Goal: Task Accomplishment & Management: Manage account settings

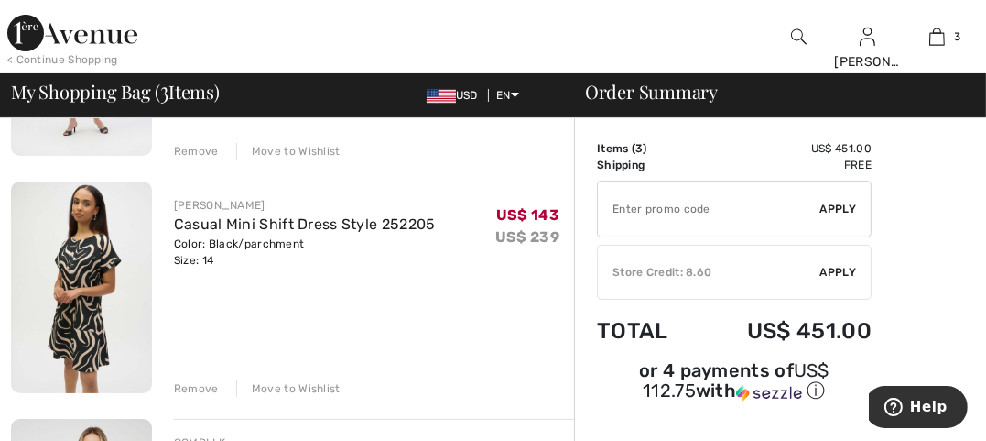
scroll to position [326, 0]
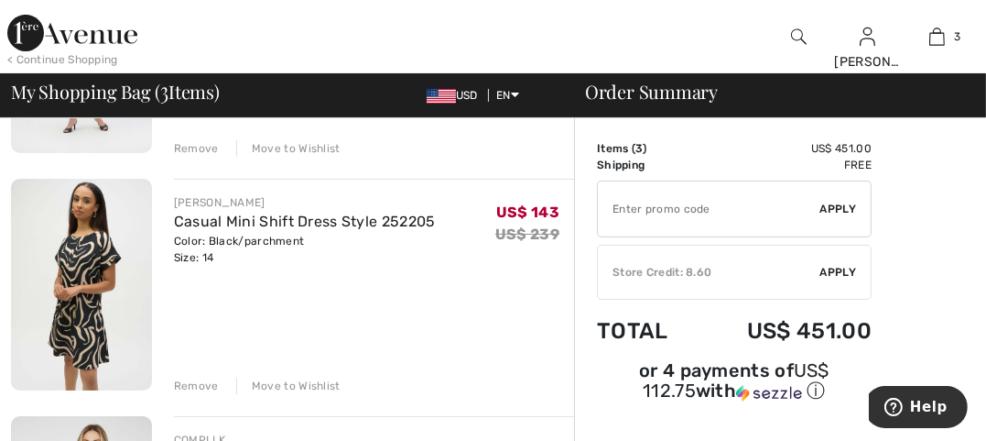
click at [202, 383] on div "Remove" at bounding box center [196, 385] width 45 height 16
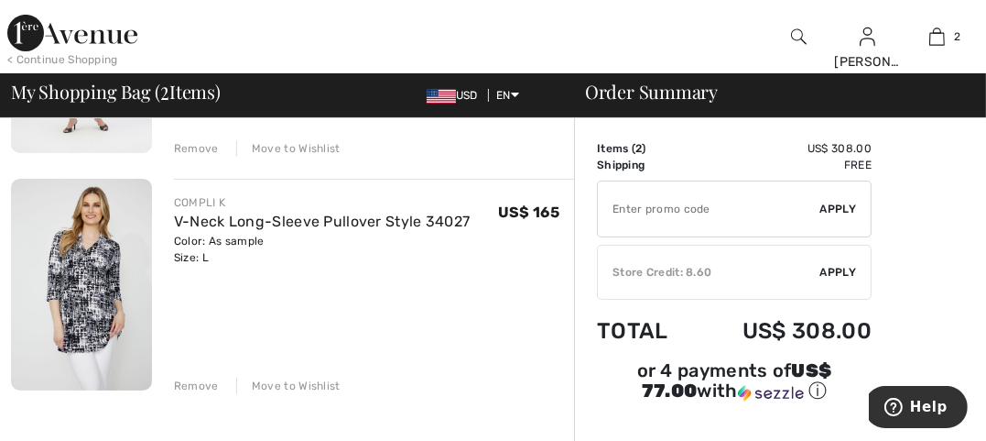
click at [82, 250] on img at bounding box center [81, 285] width 141 height 212
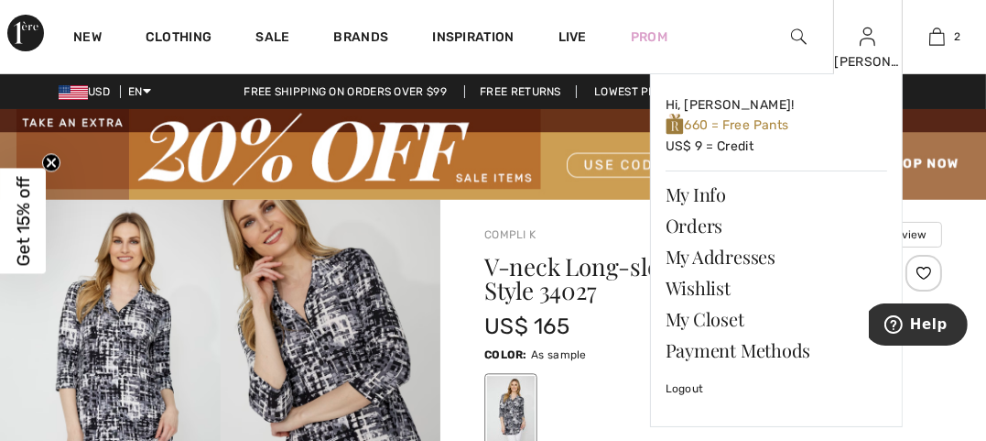
click at [869, 49] on div "Irina Hi, Irina! 660 = Free Pants US$ 9 = Credit My Info Orders My Addresses Wi…" at bounding box center [867, 36] width 69 height 73
click at [869, 44] on img at bounding box center [868, 37] width 16 height 22
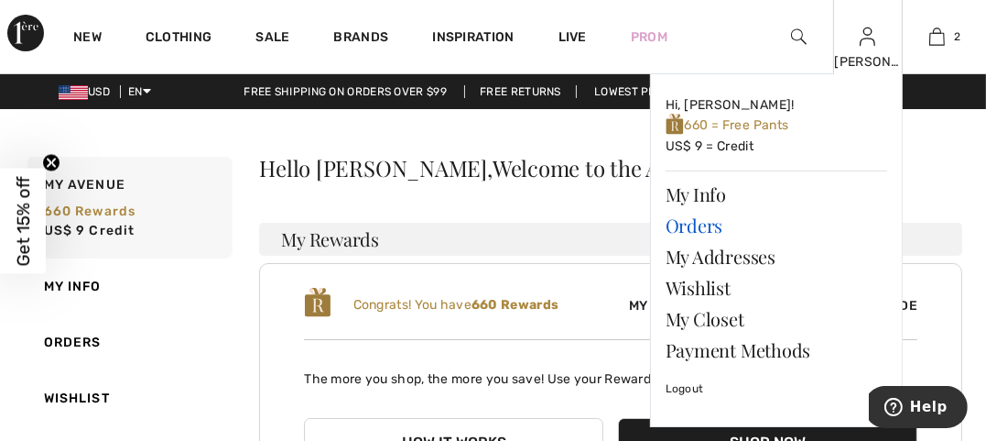
click at [713, 222] on link "Orders" at bounding box center [777, 225] width 222 height 31
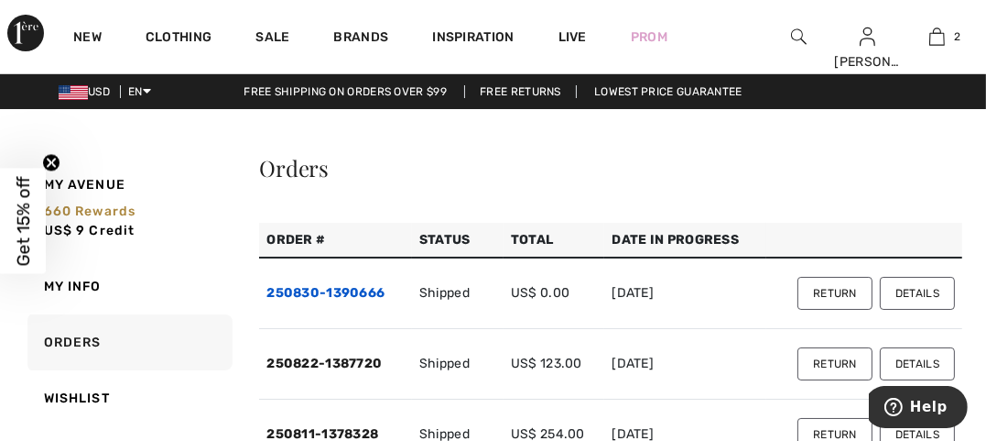
click at [350, 289] on link "250830-1390666" at bounding box center [326, 293] width 118 height 16
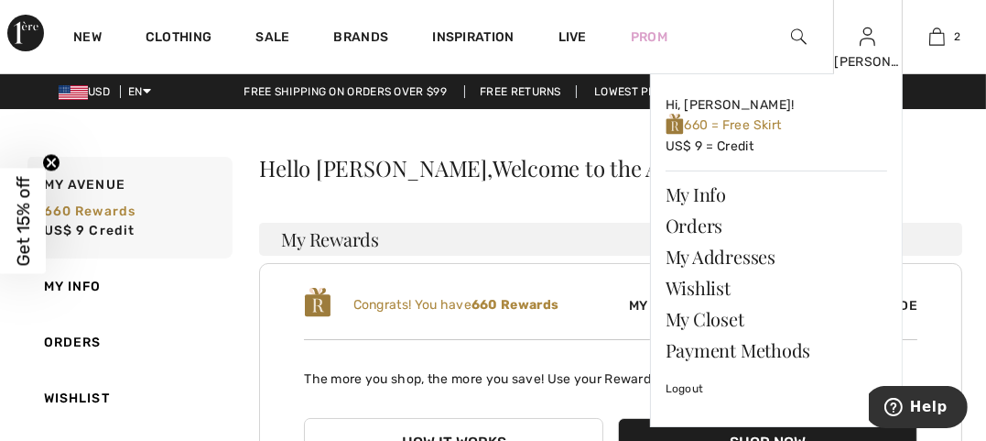
click at [868, 40] on img at bounding box center [868, 37] width 16 height 22
click at [708, 225] on link "Orders" at bounding box center [777, 225] width 222 height 31
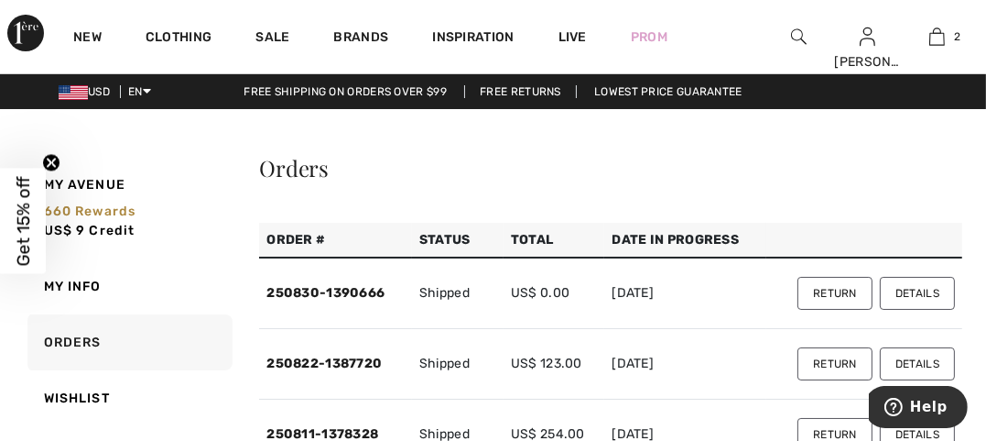
click at [838, 365] on button "Return" at bounding box center [835, 363] width 75 height 33
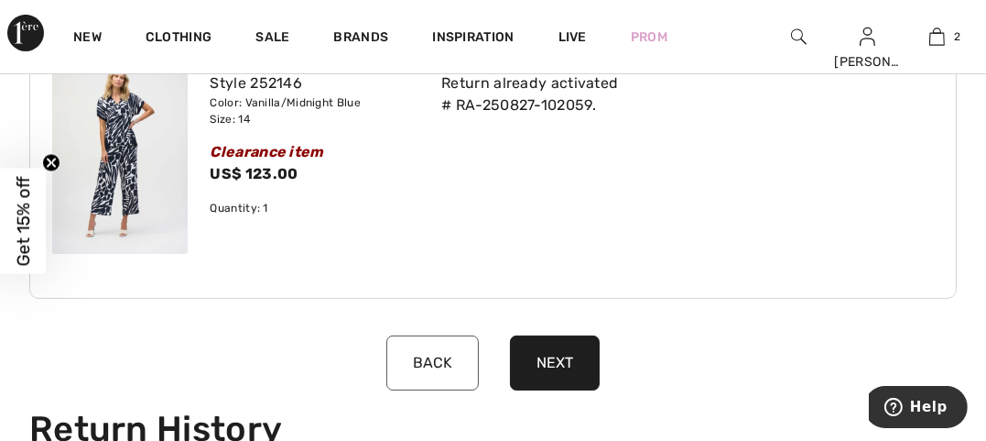
scroll to position [294, 0]
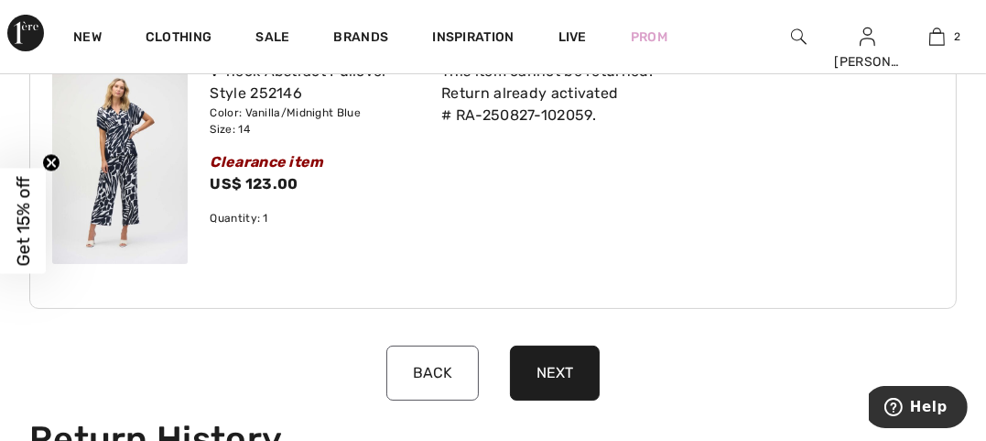
click at [552, 371] on button "Next" at bounding box center [555, 372] width 90 height 55
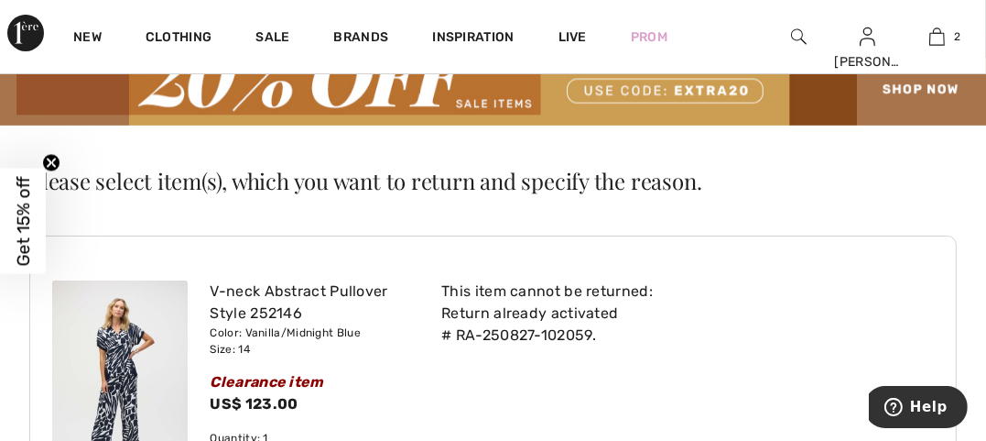
scroll to position [20, 0]
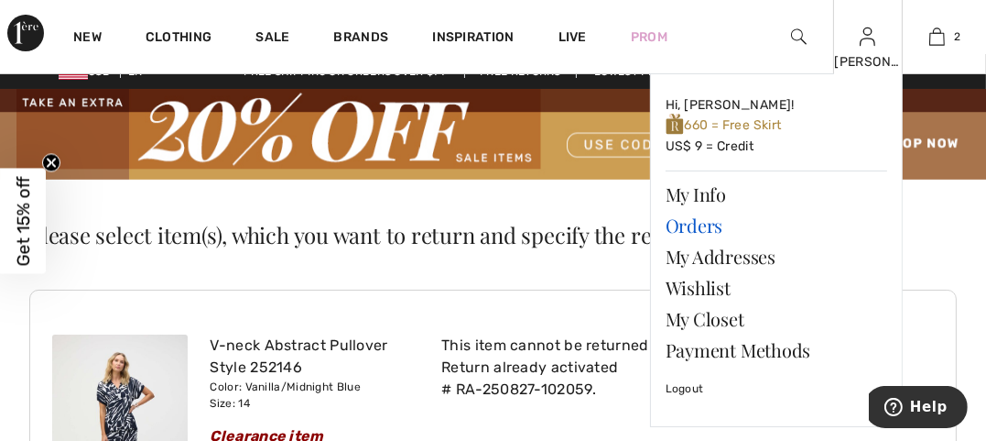
click at [685, 224] on link "Orders" at bounding box center [777, 225] width 222 height 31
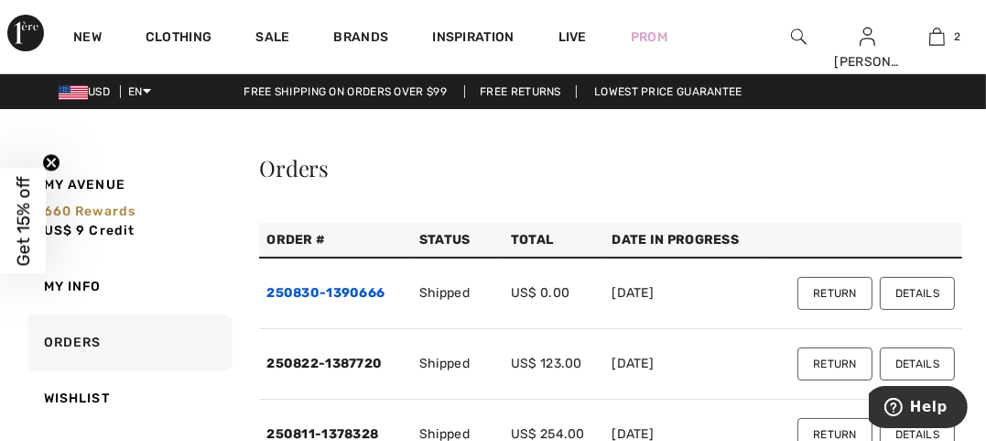
click at [353, 290] on link "250830-1390666" at bounding box center [326, 293] width 118 height 16
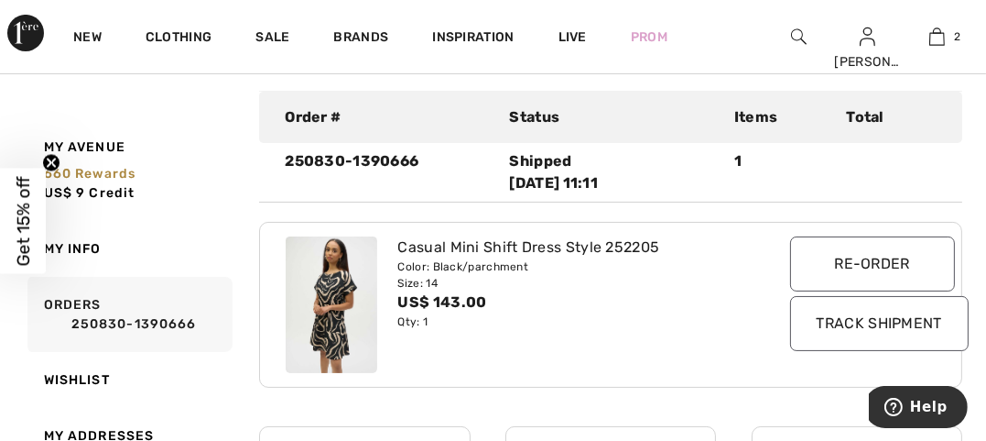
scroll to position [216, 0]
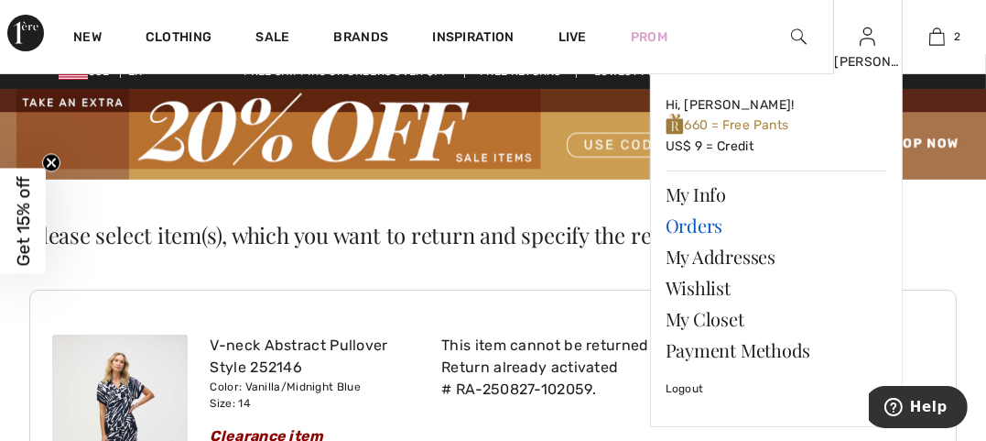
click at [704, 223] on link "Orders" at bounding box center [777, 225] width 222 height 31
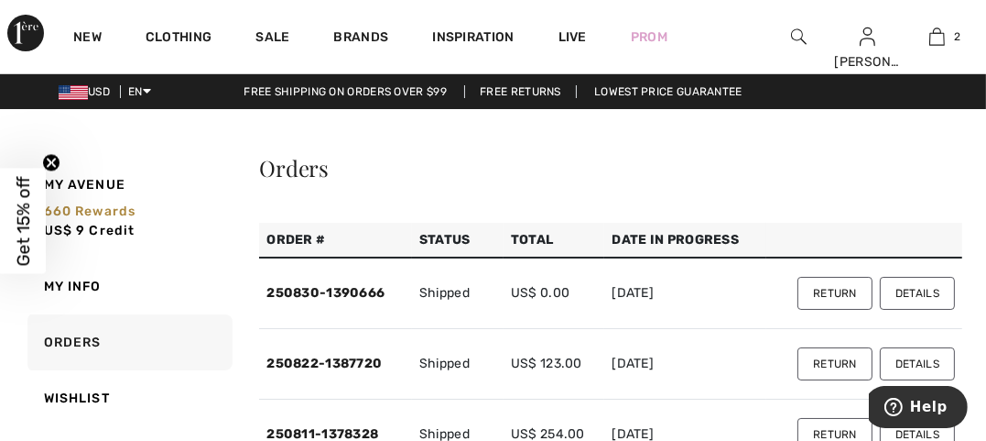
click at [821, 290] on button "Return" at bounding box center [835, 293] width 75 height 33
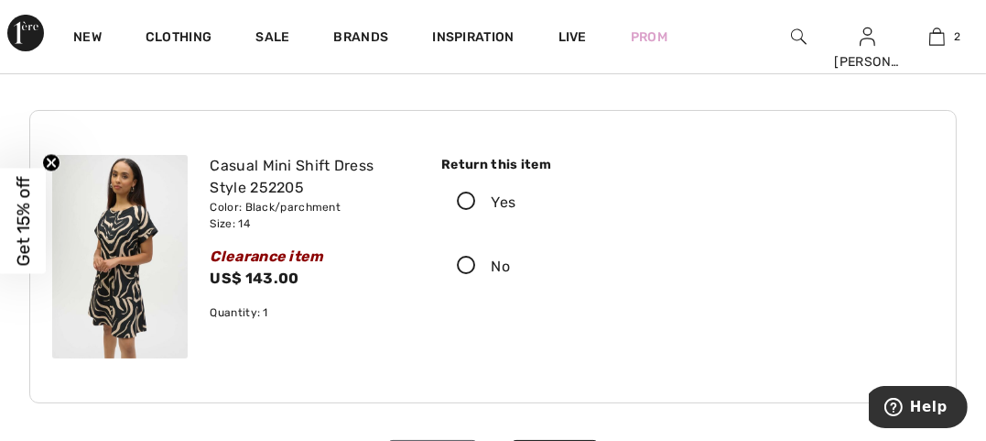
scroll to position [222, 0]
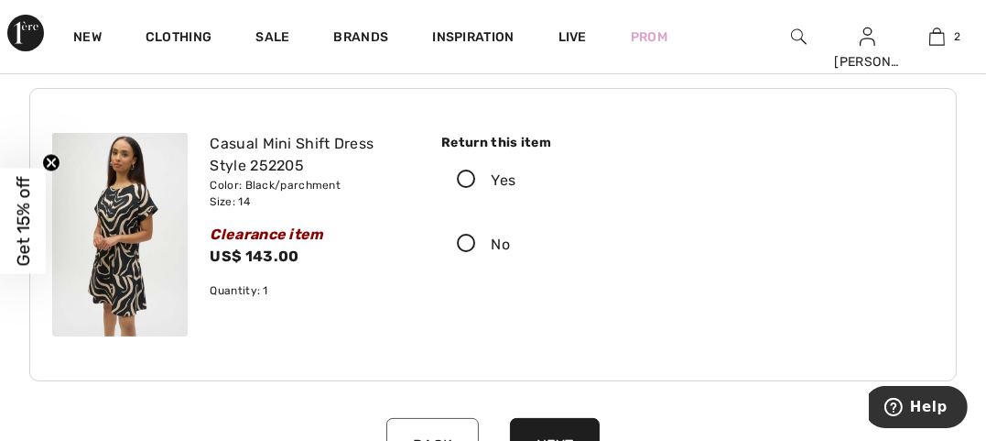
click at [473, 175] on icon at bounding box center [466, 179] width 49 height 19
click at [516, 175] on input "Yes" at bounding box center [522, 180] width 12 height 55
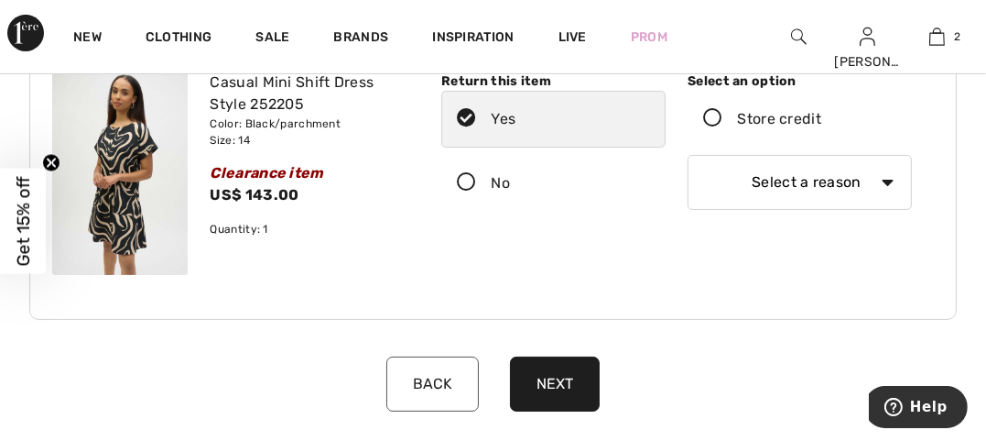
scroll to position [285, 0]
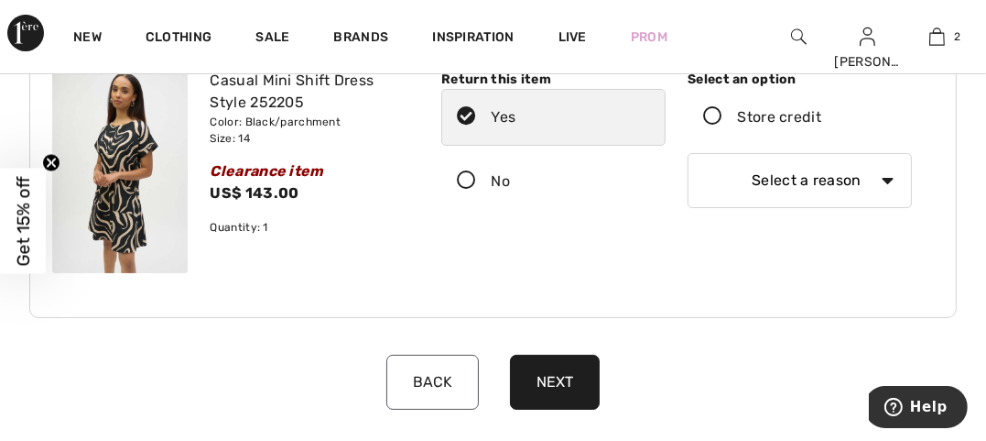
click at [711, 114] on icon at bounding box center [713, 116] width 49 height 19
click at [822, 114] on input "Store credit" at bounding box center [828, 117] width 12 height 55
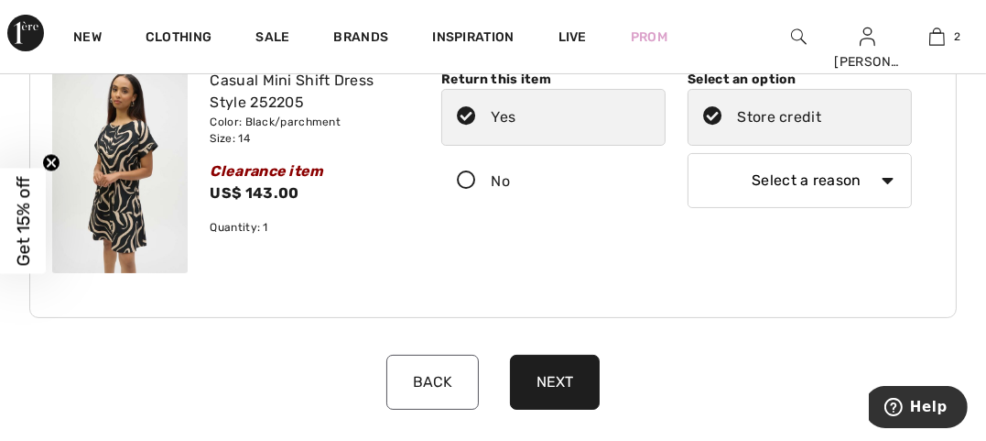
click at [885, 177] on select "Select a reason I received the wrong product or size My order arrived too late …" at bounding box center [800, 180] width 224 height 55
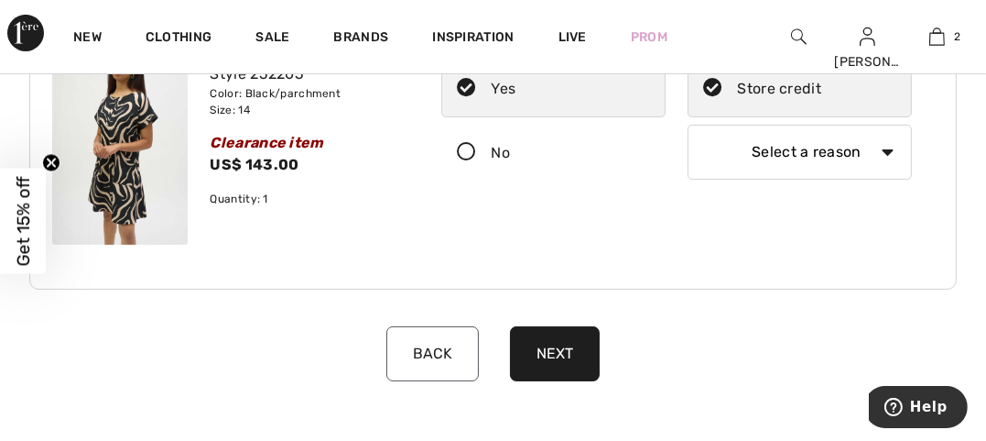
scroll to position [307, 0]
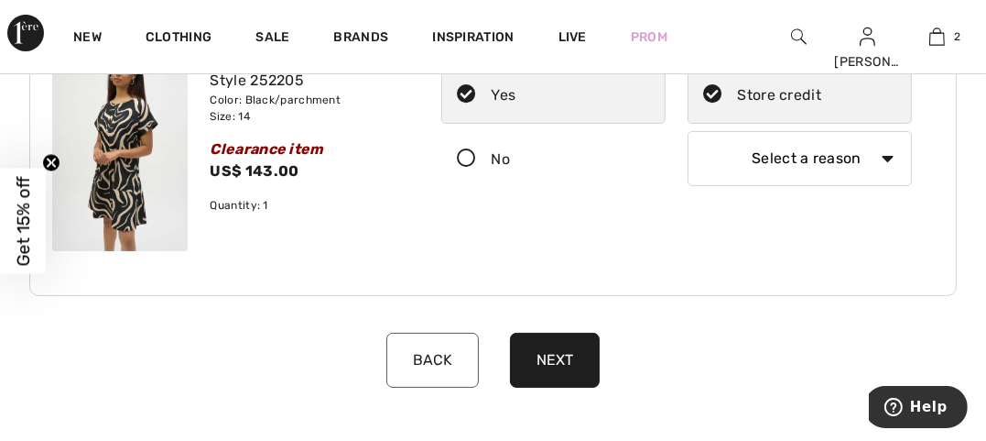
click at [888, 156] on select "Select a reason I received the wrong product or size My order arrived too late …" at bounding box center [800, 158] width 224 height 55
select select "6"
click at [688, 131] on select "Select a reason I received the wrong product or size My order arrived too late …" at bounding box center [800, 158] width 224 height 55
click at [544, 361] on button "Next" at bounding box center [555, 359] width 90 height 55
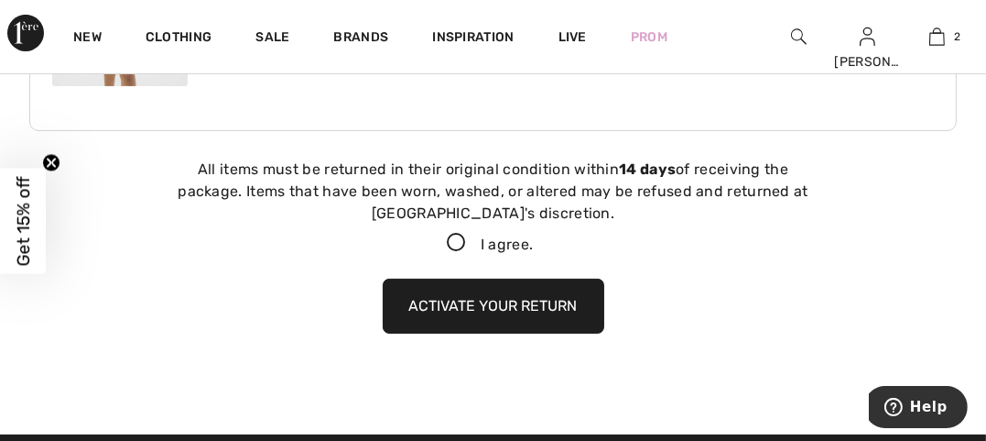
scroll to position [519, 0]
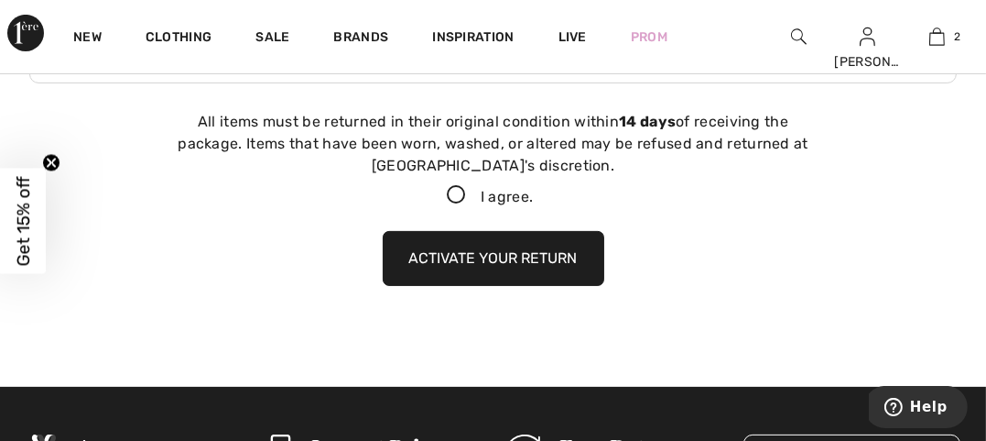
click at [455, 194] on icon at bounding box center [456, 195] width 49 height 19
click at [533, 194] on input "I agree." at bounding box center [539, 196] width 12 height 12
checkbox input "true"
click at [506, 256] on button "Activate your return" at bounding box center [494, 258] width 222 height 55
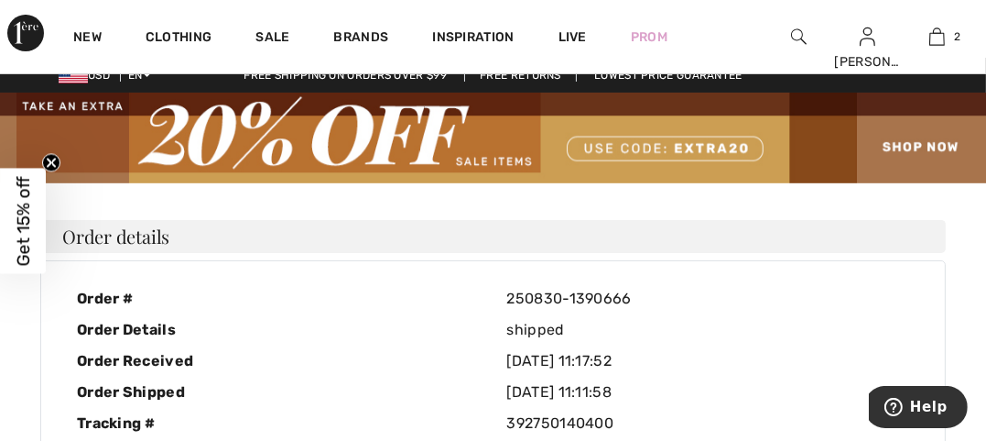
scroll to position [0, 0]
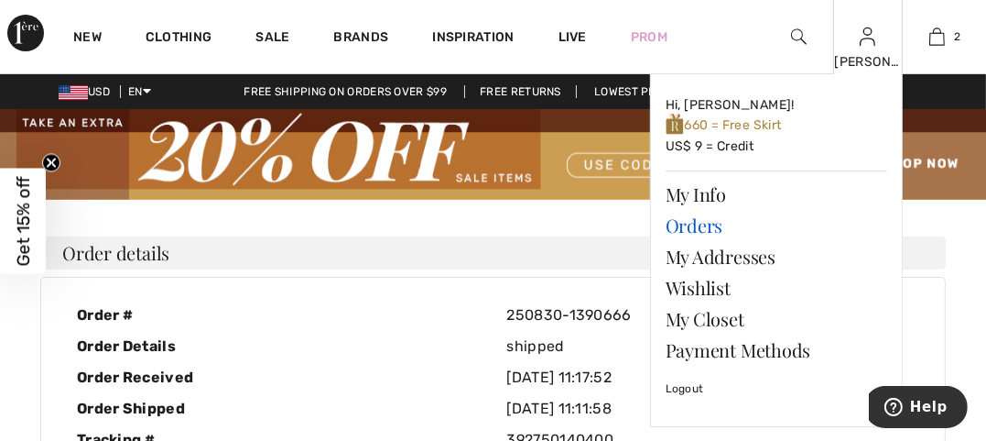
click at [682, 225] on link "Orders" at bounding box center [777, 225] width 222 height 31
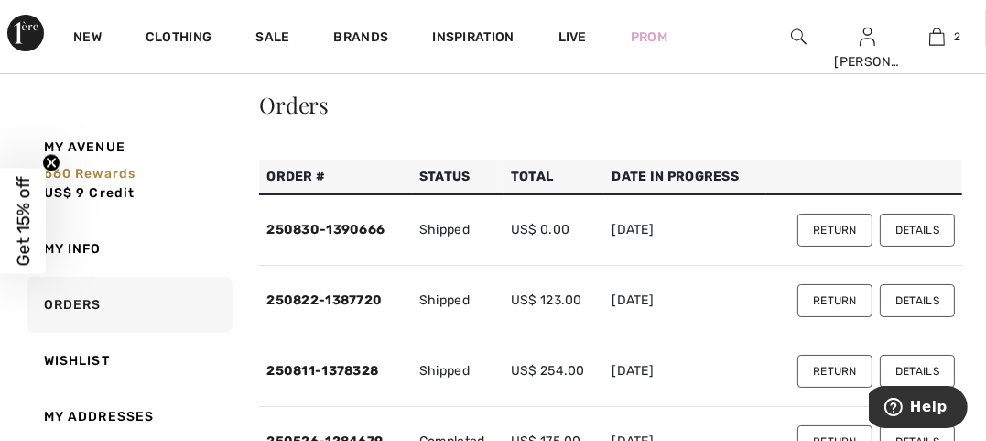
scroll to position [53, 0]
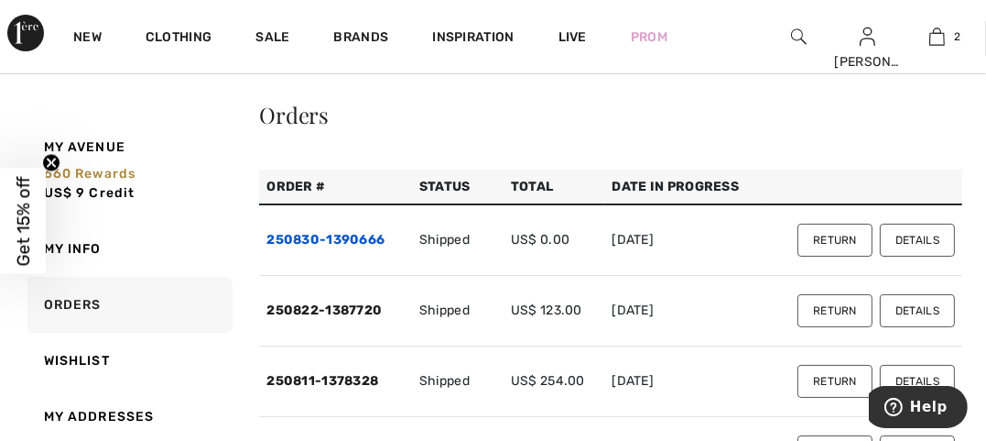
click at [343, 234] on link "250830-1390666" at bounding box center [326, 240] width 118 height 16
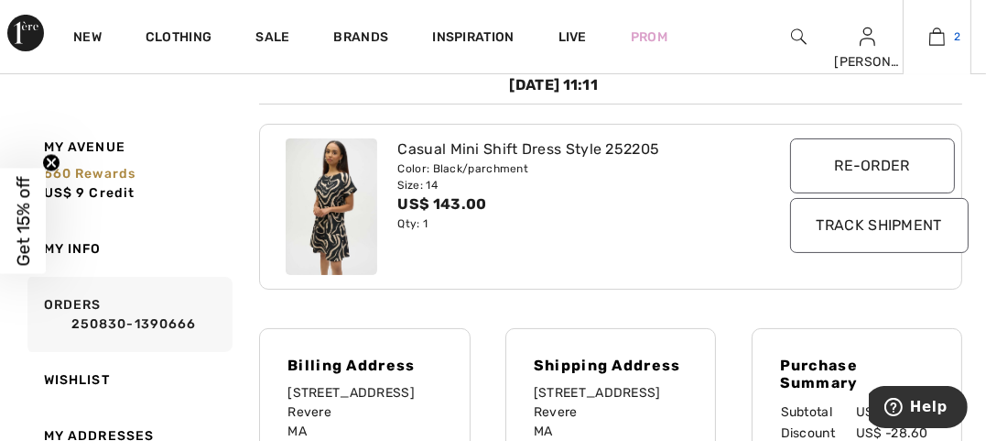
scroll to position [292, 0]
